Goal: Transaction & Acquisition: Purchase product/service

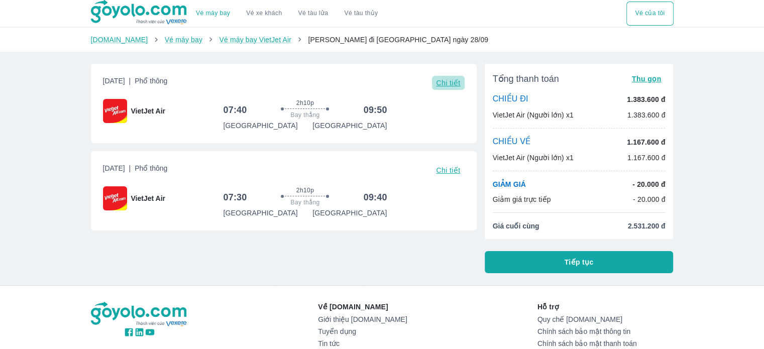
click at [448, 88] on button "Chi tiết" at bounding box center [448, 83] width 32 height 14
click at [710, 277] on div "Vé máy bay Vé xe khách Vé tàu lửa Vé tàu thủy Vé của tôi Goyolo.com Vé máy bay …" at bounding box center [382, 229] width 764 height 458
click at [725, 164] on div "Vé máy bay Vé xe khách Vé tàu lửa Vé tàu thủy Vé của tôi Goyolo.com Vé máy bay …" at bounding box center [382, 229] width 764 height 458
drag, startPoint x: 563, startPoint y: 253, endPoint x: 425, endPoint y: 277, distance: 139.7
click at [425, 277] on div "Vé máy bay Vé xe khách Vé tàu lửa Vé tàu thủy Vé của tôi Goyolo.com Vé máy bay …" at bounding box center [382, 229] width 764 height 458
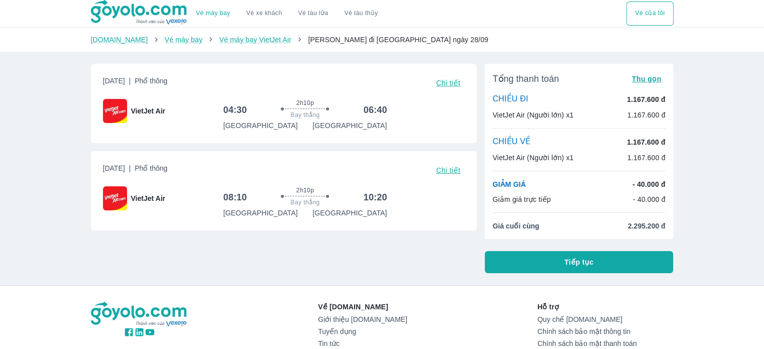
click at [540, 257] on button "Tiếp tục" at bounding box center [579, 262] width 189 height 22
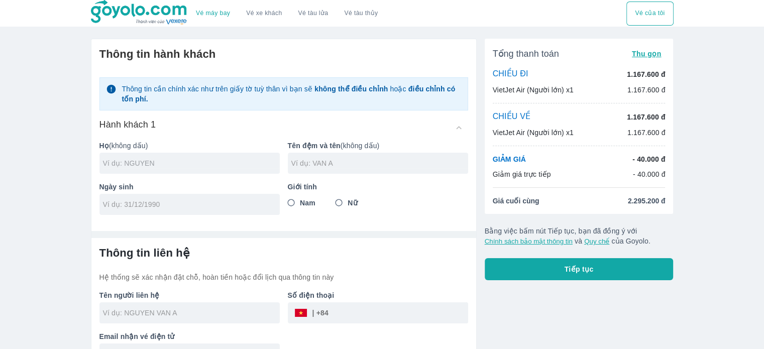
click at [153, 162] on input "text" at bounding box center [191, 163] width 177 height 10
type input "TRAN"
click at [307, 164] on input "text" at bounding box center [379, 163] width 177 height 10
type input "LAM TRINH"
click at [208, 195] on div at bounding box center [189, 204] width 180 height 21
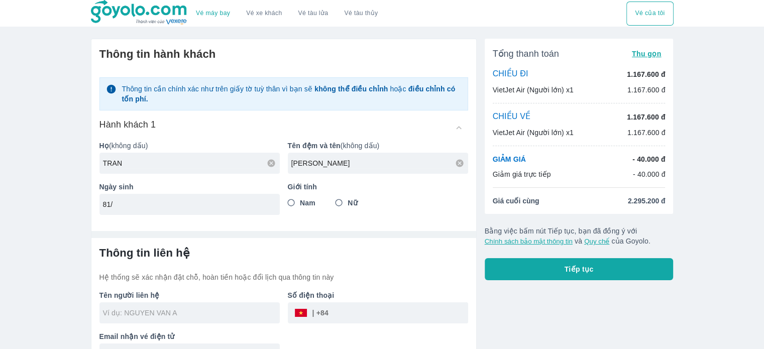
type input "8"
type input "08/01/2003"
click at [341, 200] on input "Nữ" at bounding box center [339, 203] width 18 height 18
radio input "true"
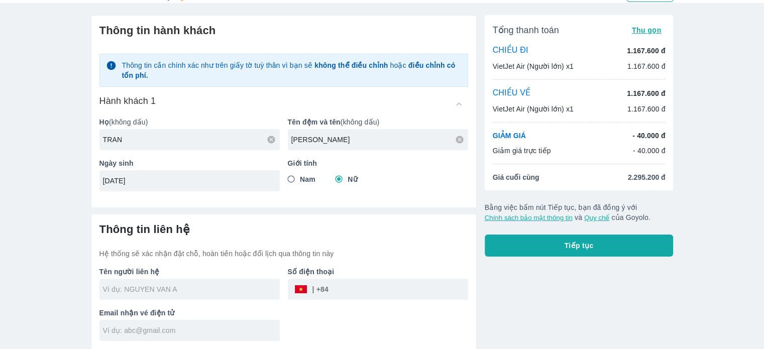
click at [225, 247] on div "Thông tin liên hệ Hệ thống sẽ xác nhận đặt chỗ, hoàn tiền hoặc đổi lịch qua thô…" at bounding box center [283, 241] width 369 height 36
type input "TRAN LAM TRINH"
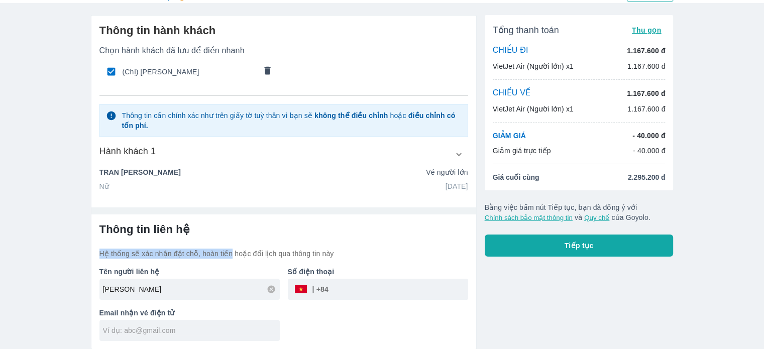
click at [225, 247] on div "Thông tin liên hệ Hệ thống sẽ xác nhận đặt chỗ, hoàn tiền hoặc đổi lịch qua thô…" at bounding box center [283, 241] width 369 height 36
click at [445, 175] on p "Vé người lớn" at bounding box center [447, 172] width 42 height 10
click at [462, 152] on icon "button" at bounding box center [459, 154] width 11 height 11
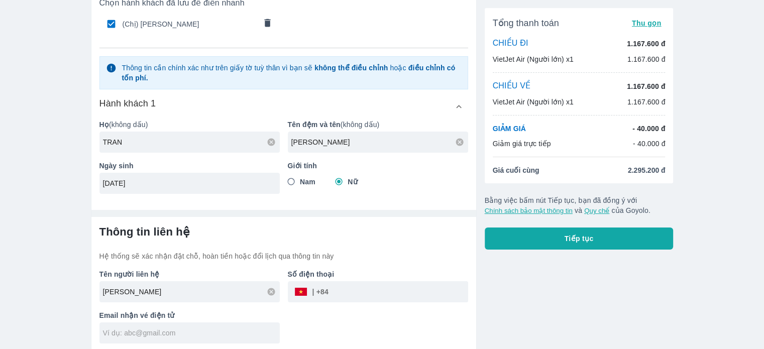
scroll to position [74, 0]
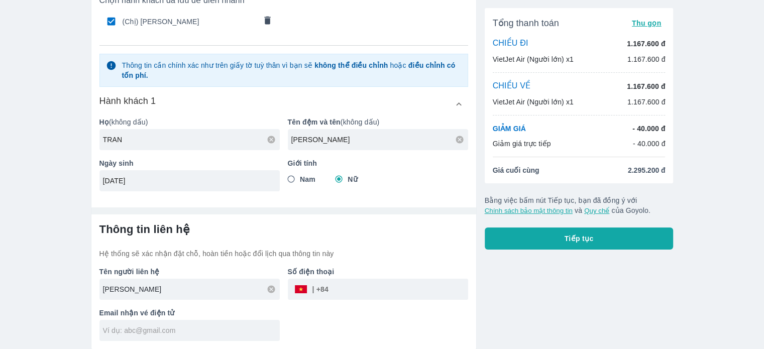
click at [177, 286] on input "TRAN LAM TRINH" at bounding box center [191, 289] width 177 height 10
click at [183, 305] on div "Email nhận vé điện tử" at bounding box center [185, 320] width 188 height 41
click at [368, 285] on input "tel" at bounding box center [399, 289] width 140 height 24
type input "942312154"
click at [189, 329] on input "text" at bounding box center [191, 330] width 177 height 10
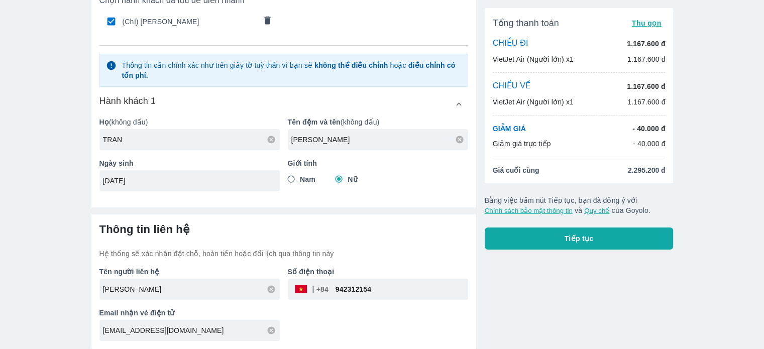
type input "lamtrinh081@gmail.com"
click at [370, 325] on div "Tên người liên hệ TRAN LAM TRINH Số điện thoại ​ 942312154 Email nhận vé điện t…" at bounding box center [279, 300] width 377 height 82
drag, startPoint x: 325, startPoint y: 191, endPoint x: 381, endPoint y: 227, distance: 66.2
click at [381, 227] on h6 "Thông tin liên hệ" at bounding box center [283, 230] width 369 height 14
click at [534, 234] on button "Tiếp tục" at bounding box center [579, 239] width 189 height 22
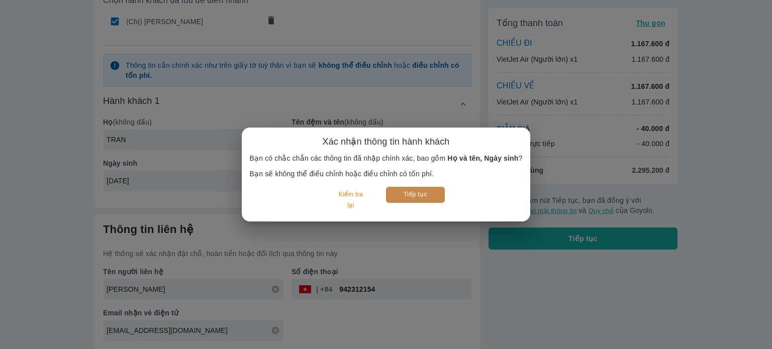
click at [425, 200] on button "Tiếp tục" at bounding box center [415, 195] width 59 height 16
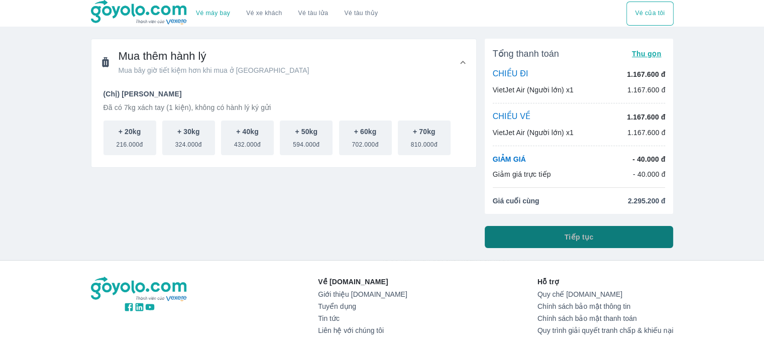
click at [589, 239] on span "Tiếp tục" at bounding box center [579, 237] width 29 height 10
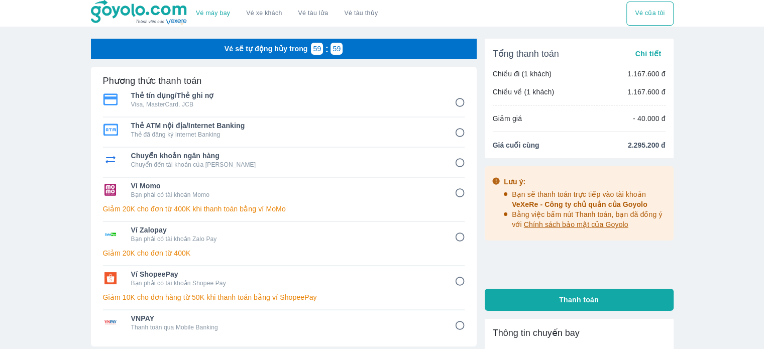
click at [422, 168] on div "Chuyển khoản ngân hàng Chuyển đến tài khoản của Goyolo" at bounding box center [284, 160] width 362 height 24
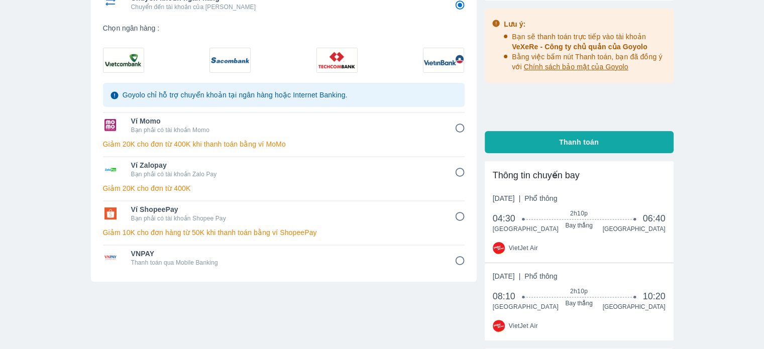
scroll to position [157, 0]
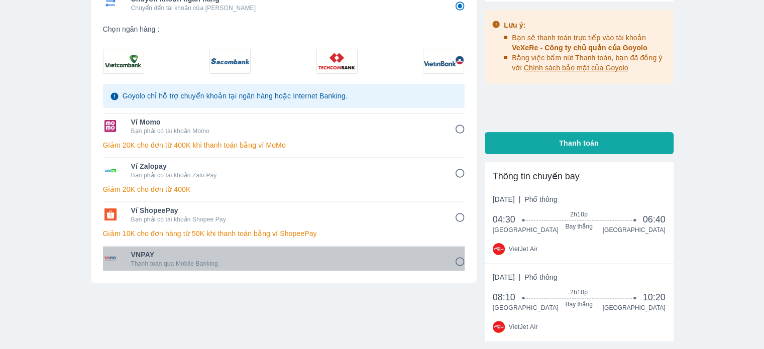
click at [303, 257] on span "VNPAY" at bounding box center [285, 255] width 309 height 10
radio input "false"
radio input "true"
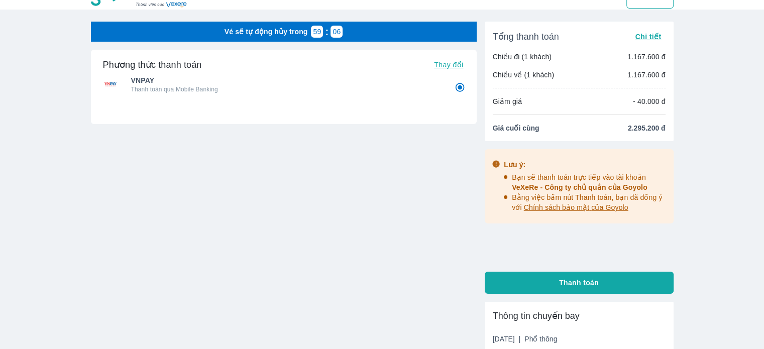
scroll to position [0, 0]
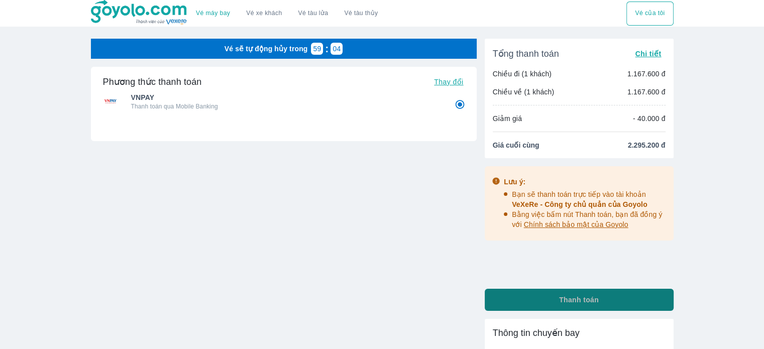
click at [543, 298] on button "Thanh toán" at bounding box center [579, 300] width 189 height 22
radio input "false"
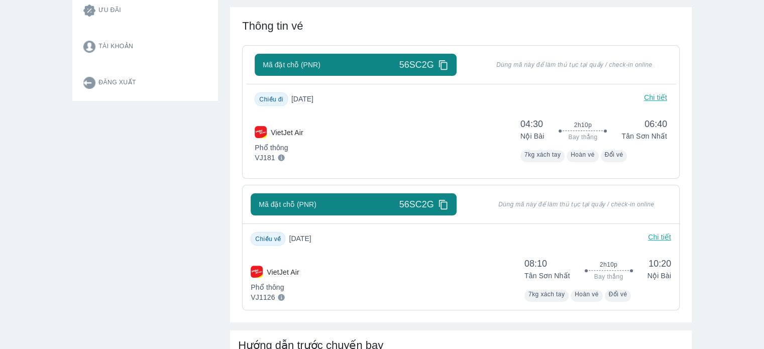
scroll to position [237, 0]
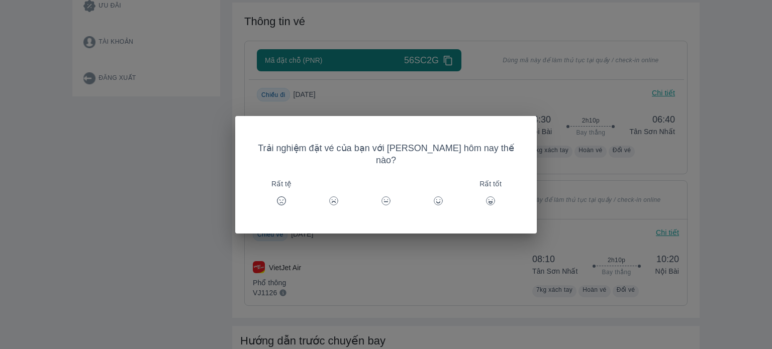
click at [504, 249] on div "Trải nghiệm đặt vé của bạn với [PERSON_NAME] hôm nay thế nào? Rất tệ Rất tốt" at bounding box center [386, 174] width 772 height 349
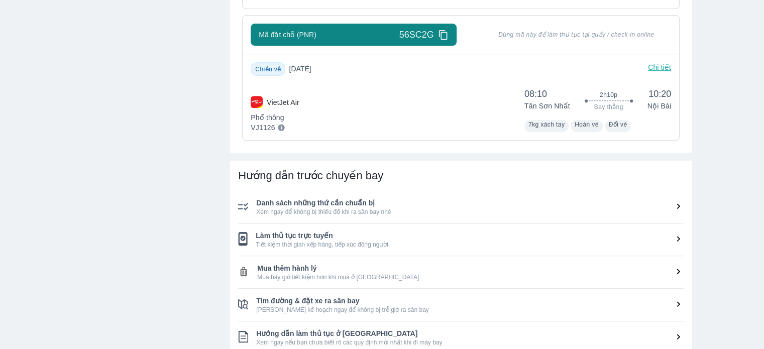
scroll to position [403, 0]
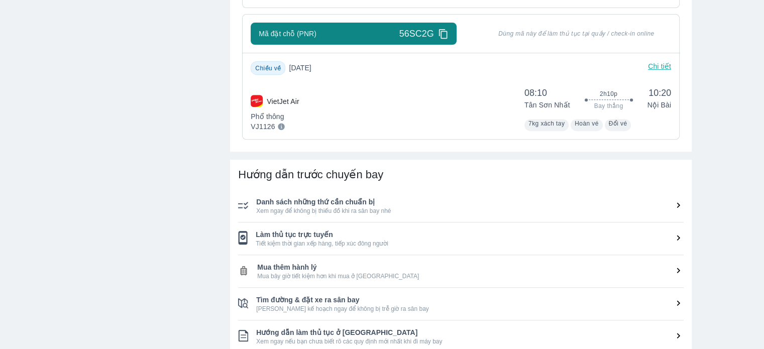
click at [421, 197] on span "Danh sách những thứ cần chuẩn bị" at bounding box center [469, 202] width 427 height 10
click at [678, 208] on icon at bounding box center [678, 205] width 11 height 11
click at [676, 206] on icon at bounding box center [678, 205] width 11 height 11
click at [388, 205] on span "Danh sách những thứ cần chuẩn bị" at bounding box center [469, 202] width 427 height 10
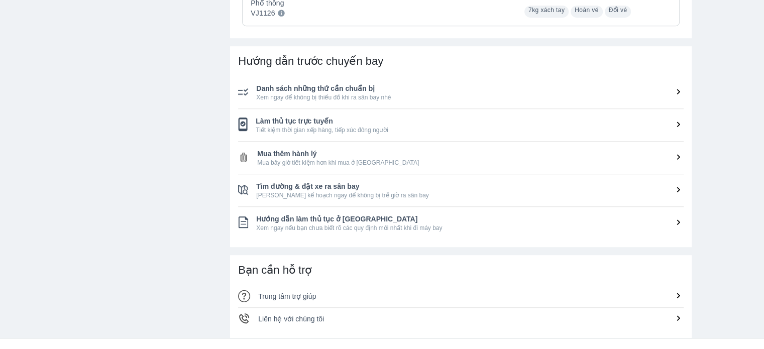
scroll to position [527, 0]
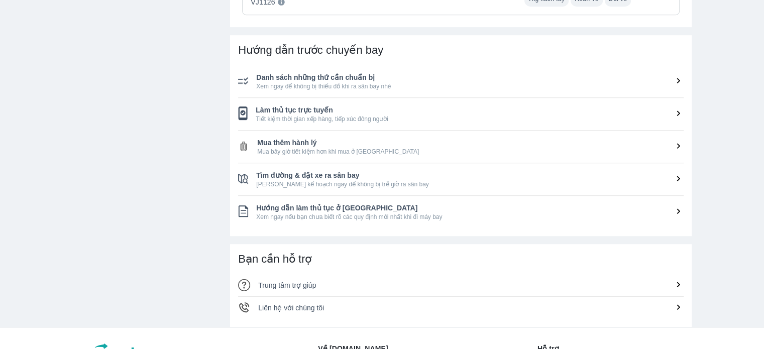
click at [395, 222] on li "Hướng dẫn làm thủ tục ở sân bay Xem ngay nếu bạn chưa biết rõ các quy định mới …" at bounding box center [461, 212] width 446 height 32
click at [678, 82] on icon at bounding box center [678, 81] width 3 height 6
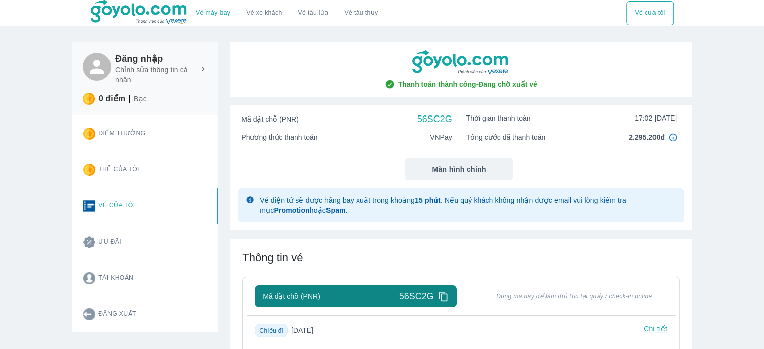
scroll to position [0, 0]
click at [563, 104] on div "Thanh toán thành công - Đang chờ xuất vé Mã đặt chỗ (PNR) 56SC2G Thời gian than…" at bounding box center [461, 137] width 462 height 188
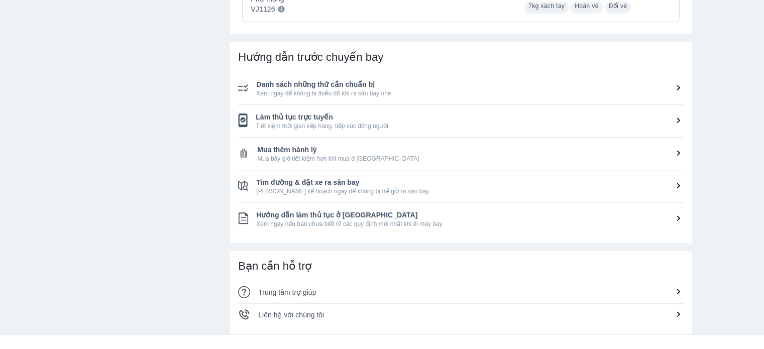
scroll to position [526, 0]
